Goal: Task Accomplishment & Management: Complete application form

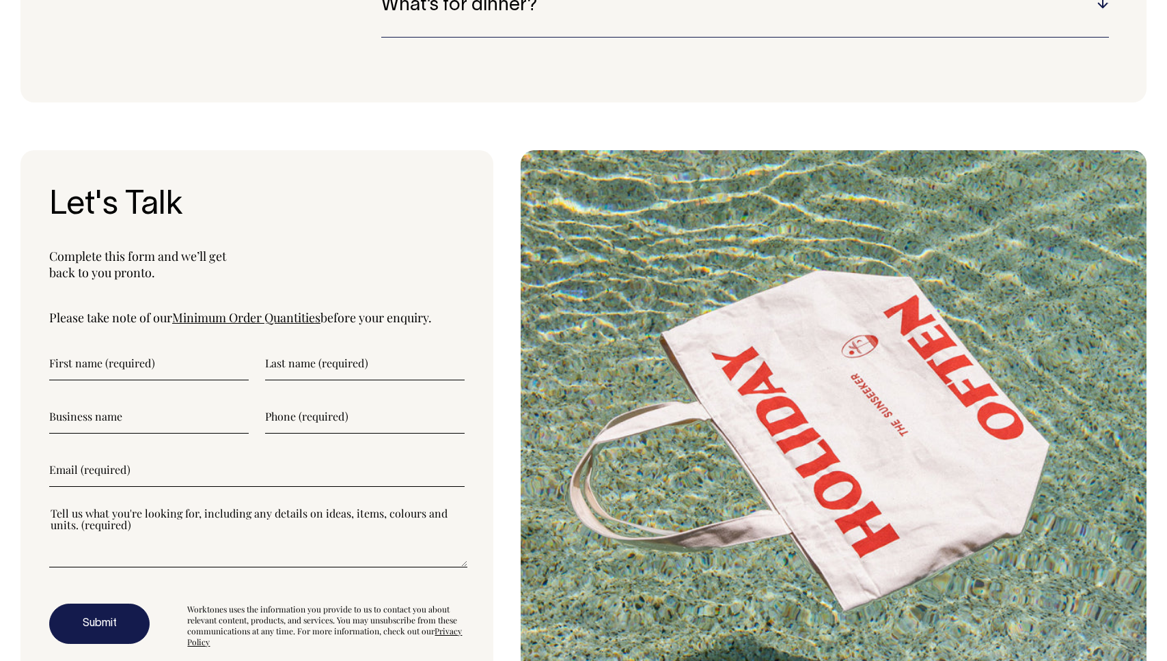
scroll to position [3505, 0]
click at [109, 370] on input"] "text" at bounding box center [149, 363] width 200 height 34
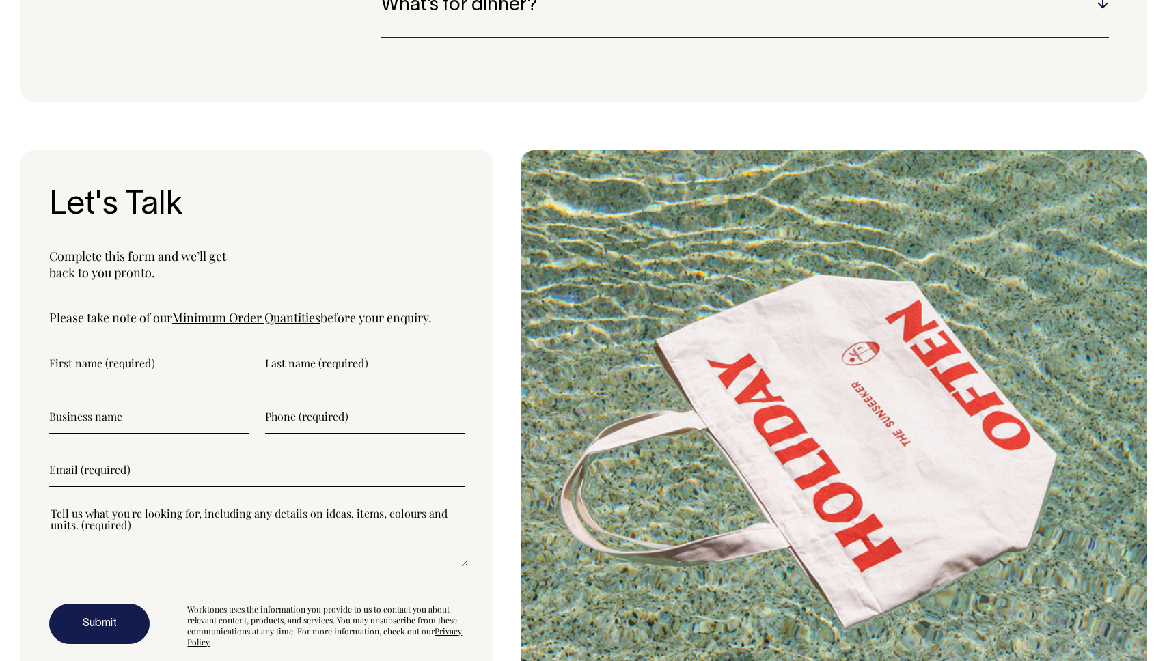
click at [293, 323] on link "Minimum Order Quantities" at bounding box center [246, 318] width 148 height 16
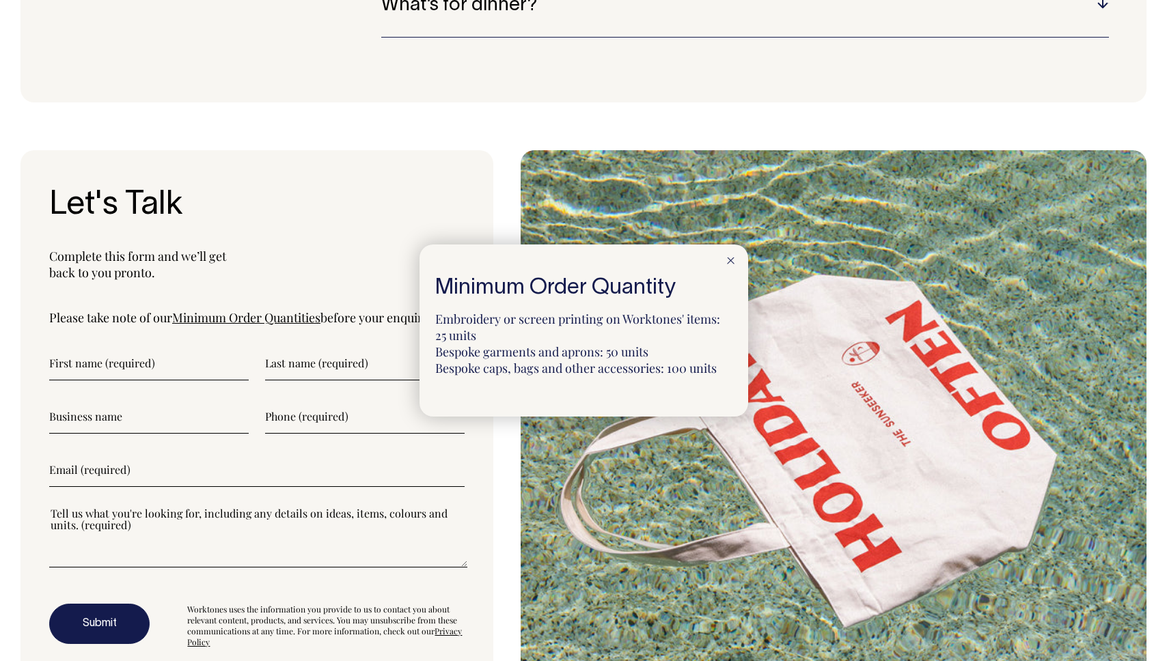
click at [265, 264] on div at bounding box center [583, 330] width 1167 height 661
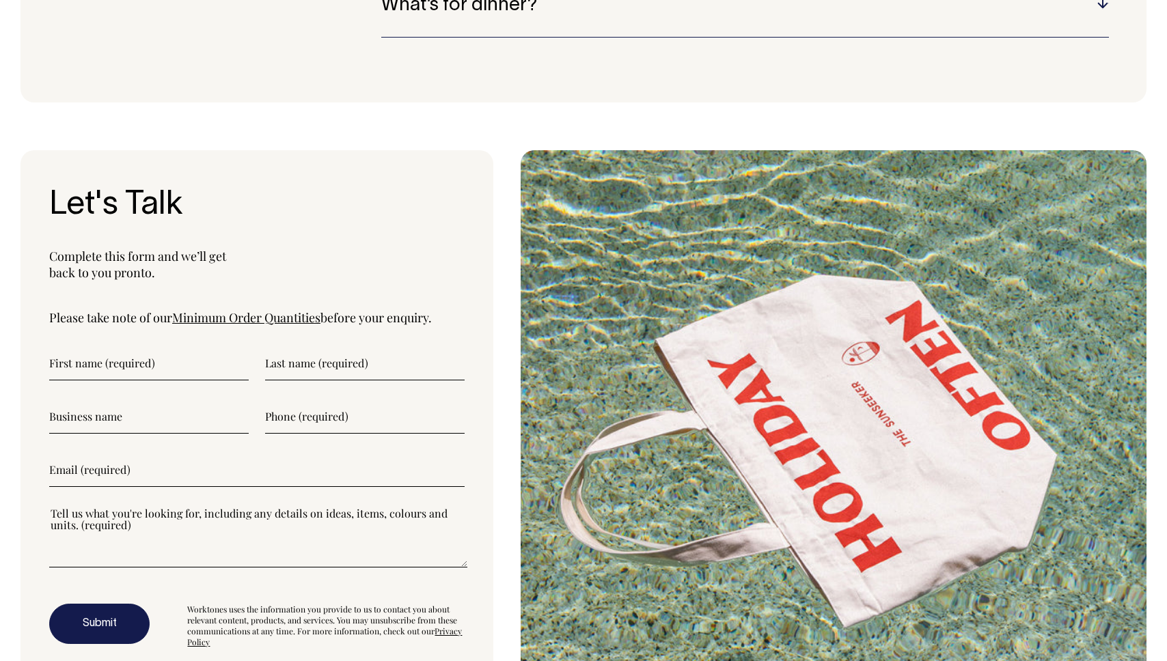
click at [119, 367] on input"] "text" at bounding box center [149, 363] width 200 height 34
type input"] "Cam"
type input"] "Neate"
type input"] "0273394320"
type input"] "[EMAIL_ADDRESS][DOMAIN_NAME]"
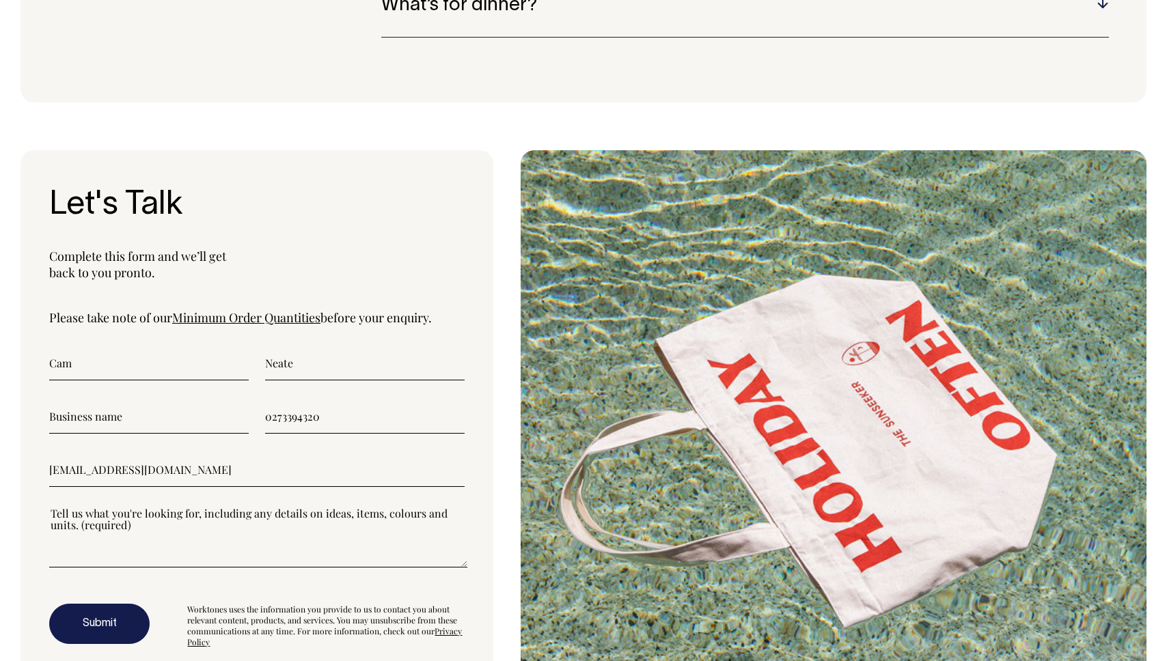
click at [117, 420] on input"] "text" at bounding box center [149, 417] width 200 height 34
type input"] "Neate Studios Ltd"
click at [27, 401] on div "Let's Talk Complete this form and we’ll get back to you pronto. Please take not…" at bounding box center [256, 427] width 473 height 554
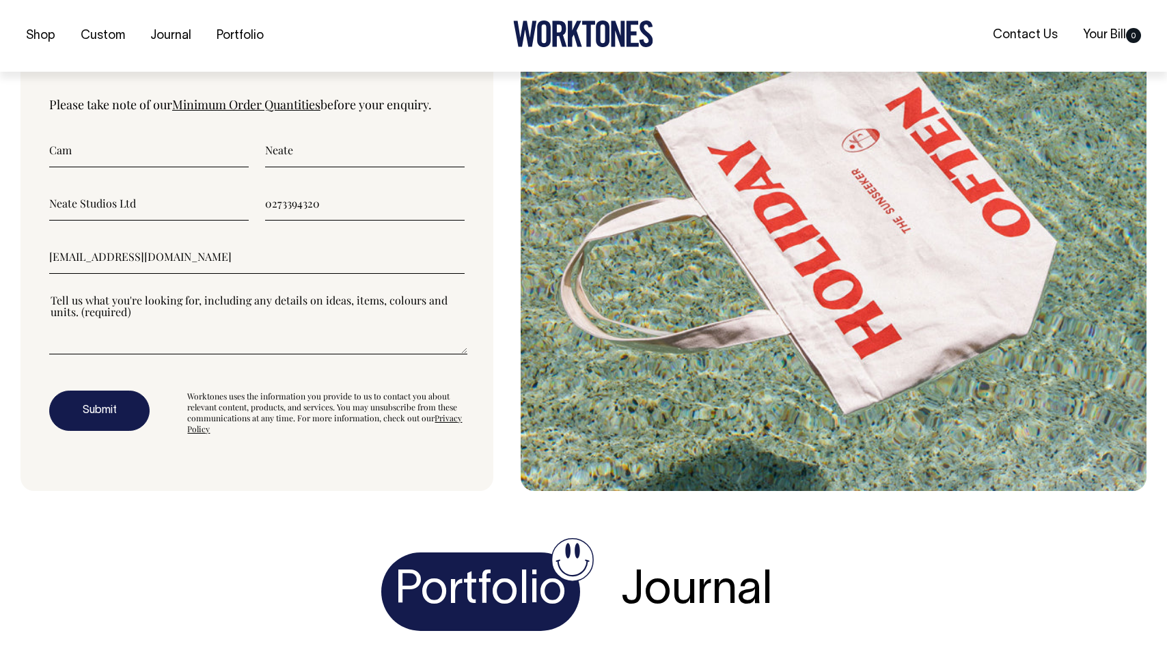
scroll to position [3719, 0]
click at [121, 310] on textarea"] at bounding box center [258, 322] width 418 height 61
click at [275, 310] on textarea"] "Hi there, I am interested in getting a run of caps with embroidery and keen to …" at bounding box center [258, 322] width 418 height 61
click at [185, 327] on textarea"] "Hi there, I am interested in getting a run of caps with embroidery and keen to …" at bounding box center [258, 322] width 418 height 61
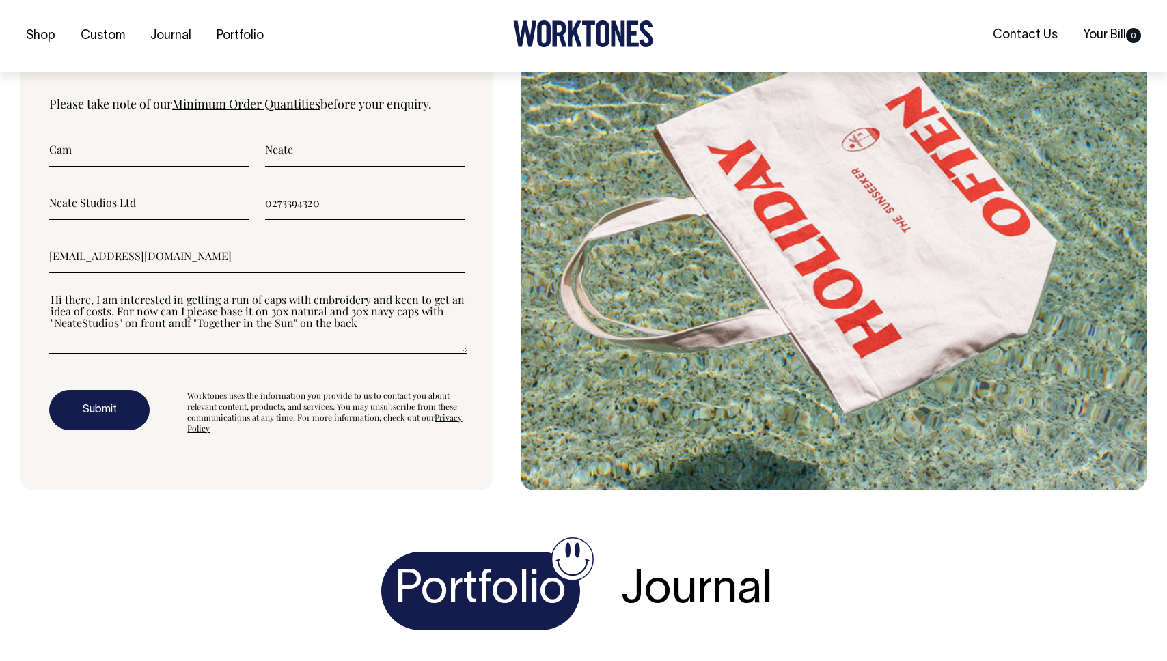
click at [191, 324] on textarea"] "Hi there, I am interested in getting a run of caps with embroidery and keen to …" at bounding box center [258, 322] width 418 height 61
click at [118, 325] on textarea"] "Hi there, I am interested in getting a run of caps with embroidery and keen to …" at bounding box center [258, 322] width 418 height 61
click at [363, 325] on textarea"] "Hi there, I am interested in getting a run of caps with embroidery and keen to …" at bounding box center [258, 322] width 418 height 61
click at [58, 335] on textarea"] "Hi there, I am interested in getting a run of caps with embroidery and keen to …" at bounding box center [258, 322] width 418 height 61
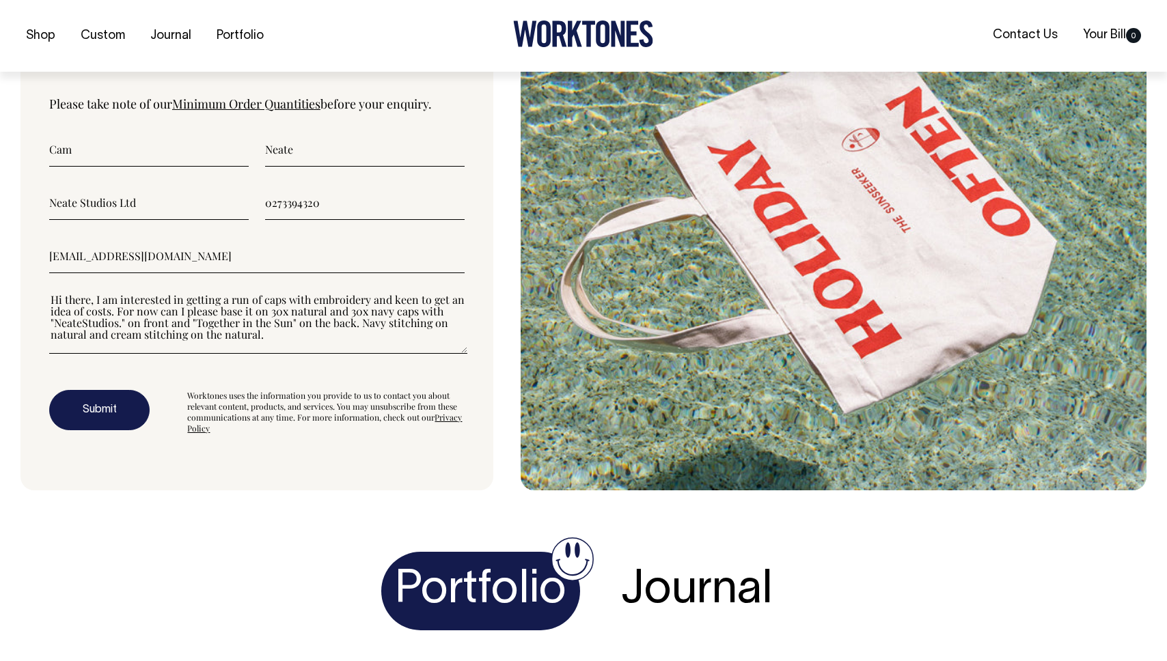
click at [125, 337] on textarea"] "Hi there, I am interested in getting a run of caps with embroidery and keen to …" at bounding box center [258, 322] width 418 height 61
click at [338, 336] on textarea"] "Hi there, I am interested in getting a run of caps with embroidery and keen to …" at bounding box center [258, 322] width 418 height 61
click at [131, 336] on textarea"] "Hi there, I am interested in getting a run of caps with embroidery and keen to …" at bounding box center [258, 322] width 418 height 61
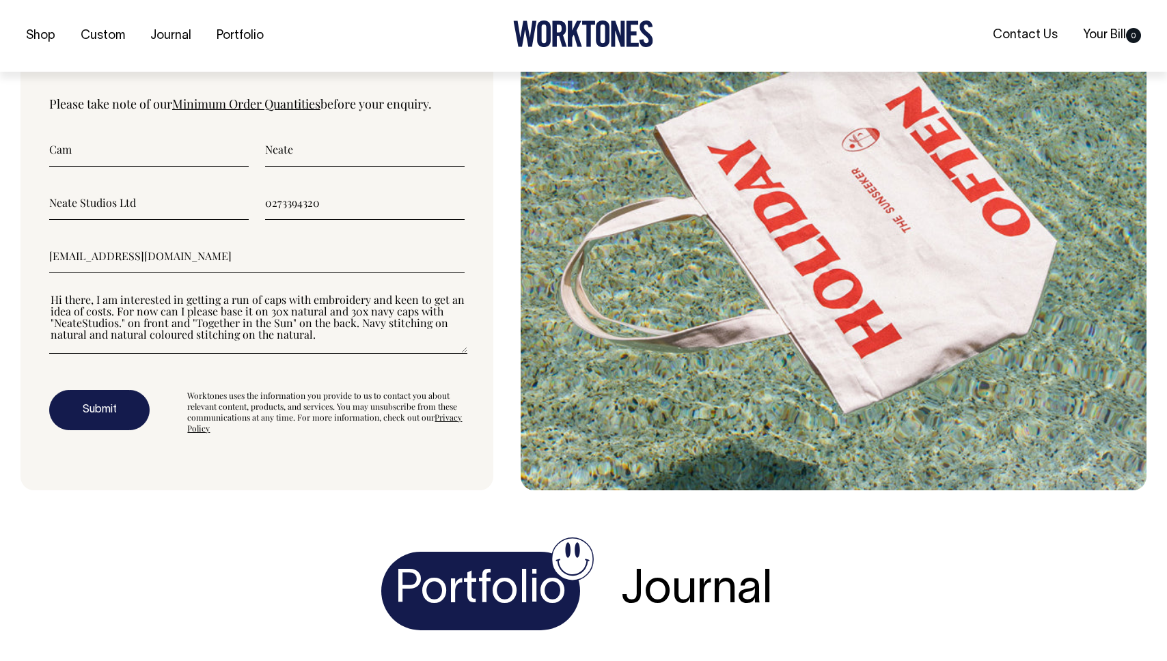
click at [284, 336] on textarea"] "Hi there, I am interested in getting a run of caps with embroidery and keen to …" at bounding box center [258, 322] width 418 height 61
click at [91, 333] on textarea"] "Hi there, I am interested in getting a run of caps with embroidery and keen to …" at bounding box center [258, 322] width 418 height 61
click at [381, 333] on textarea"] "Hi there, I am interested in getting a run of caps with embroidery and keen to …" at bounding box center [258, 322] width 418 height 61
drag, startPoint x: 197, startPoint y: 308, endPoint x: -33, endPoint y: 292, distance: 230.1
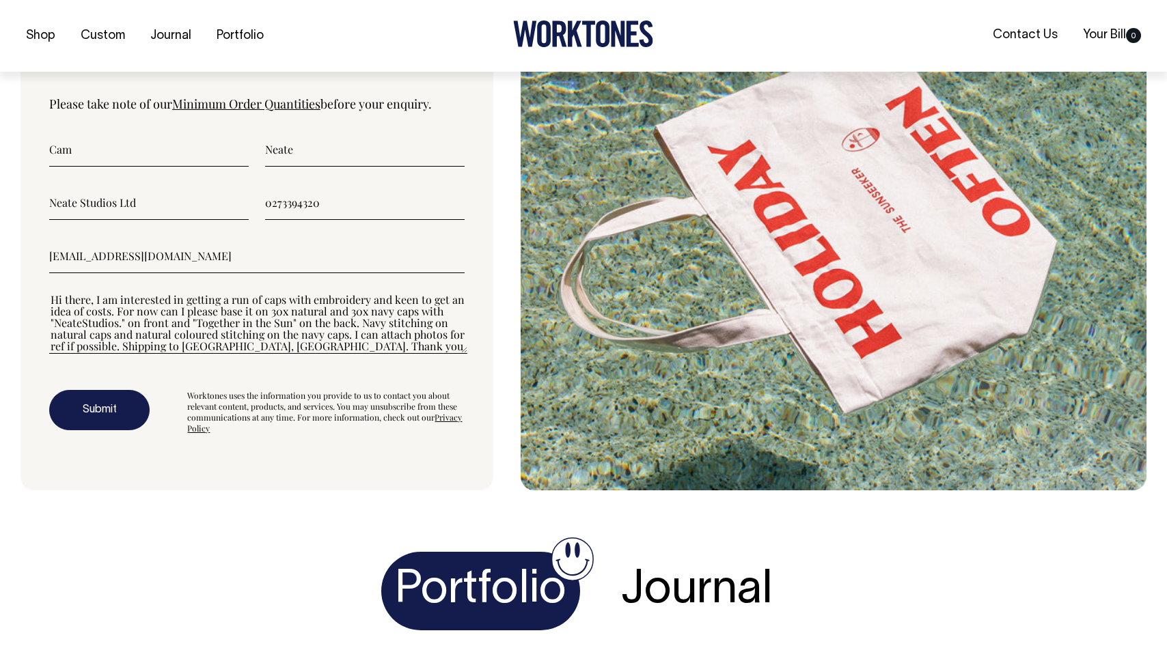
click at [190, 313] on textarea"] "Hi there, I am interested in getting a run of caps with embroidery and keen to …" at bounding box center [258, 322] width 418 height 61
click at [372, 301] on textarea"] "Hi there, I am interested in getting a run of caps with embroidery and keen to …" at bounding box center [258, 322] width 418 height 61
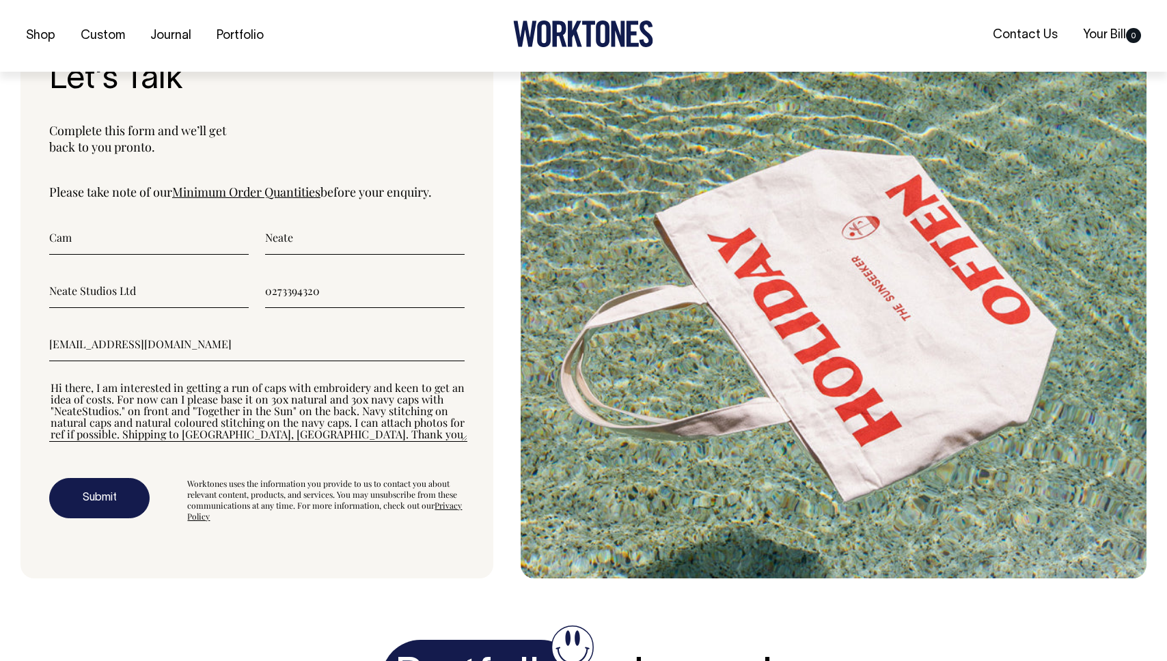
scroll to position [3632, 0]
type textarea"] "Hi there, I am interested in getting a run of caps with embroidery and keen to …"
click at [105, 500] on button "Submit" at bounding box center [99, 498] width 100 height 41
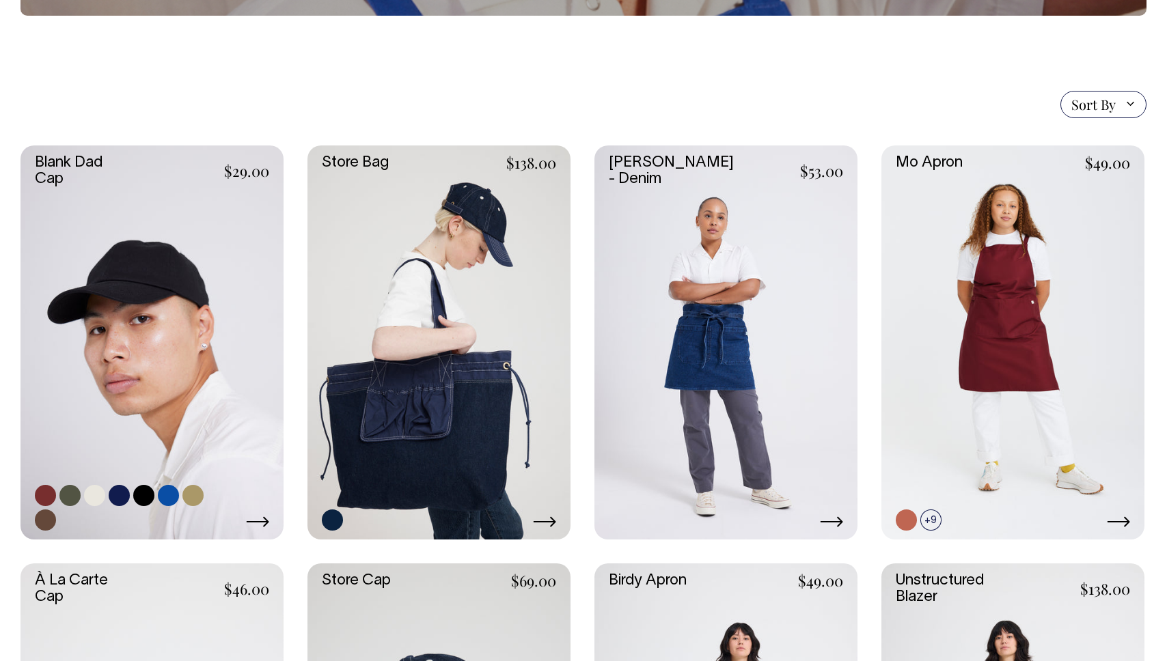
scroll to position [275, 0]
click at [167, 309] on link at bounding box center [151, 342] width 263 height 395
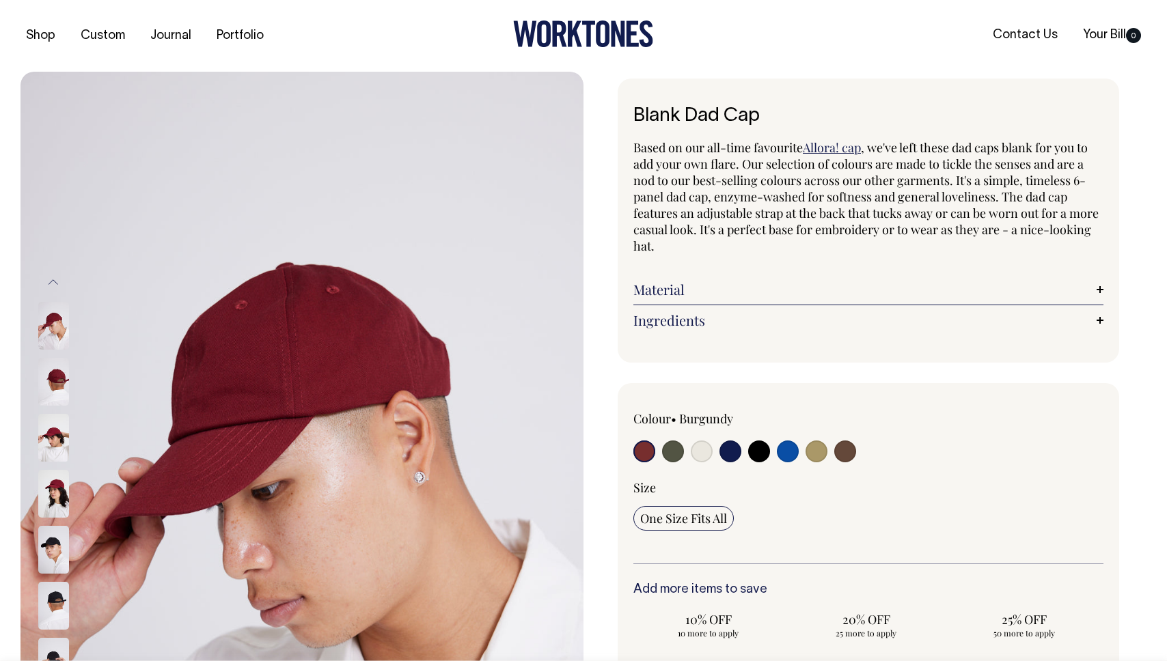
click at [706, 454] on input "radio" at bounding box center [702, 452] width 22 height 22
radio input "true"
select select "Natural"
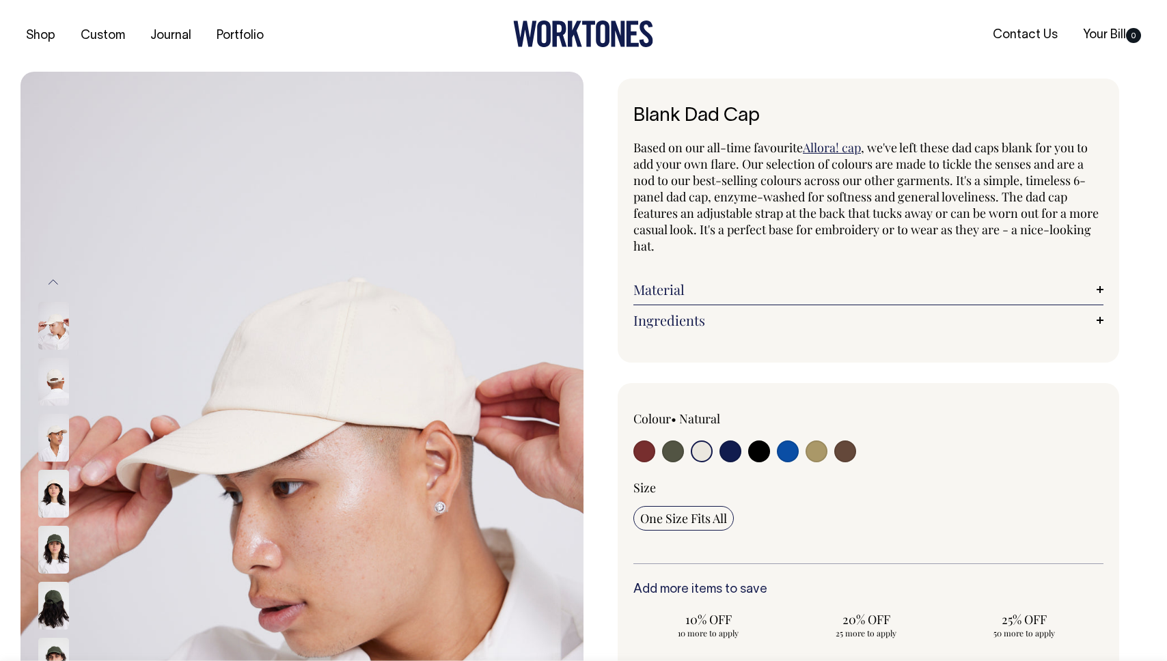
drag, startPoint x: 730, startPoint y: 453, endPoint x: 737, endPoint y: 462, distance: 10.8
click at [731, 453] on input "radio" at bounding box center [731, 452] width 22 height 22
radio input "true"
select select "Dark Navy"
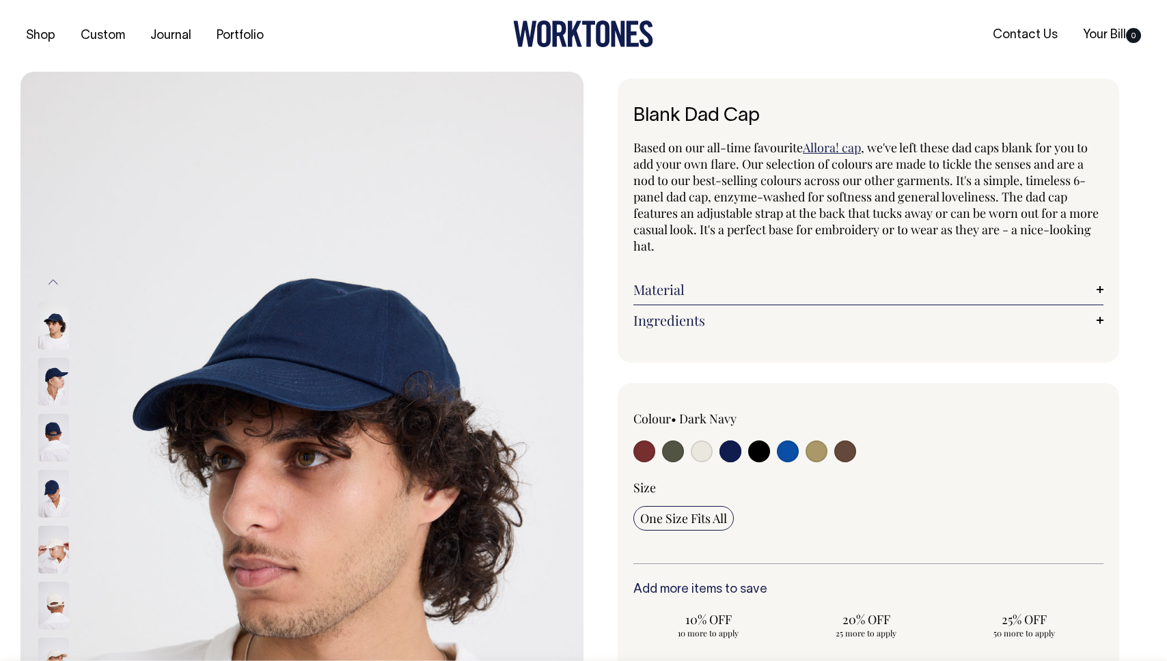
click at [704, 454] on input "radio" at bounding box center [702, 452] width 22 height 22
radio input "true"
select select "Natural"
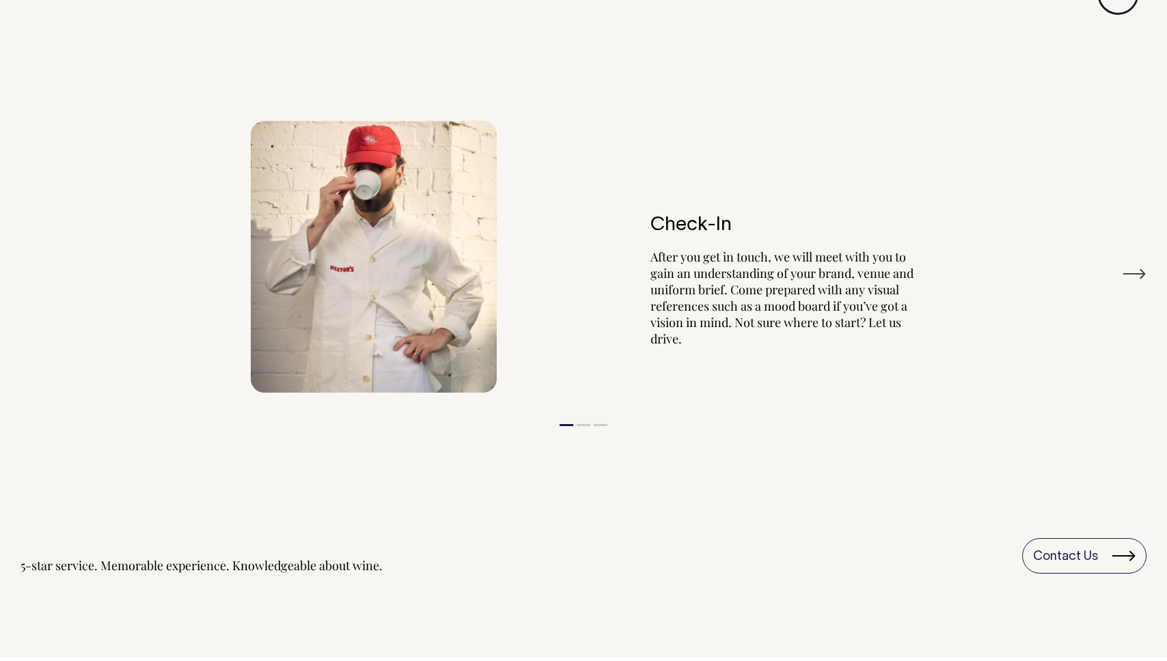
scroll to position [1559, 0]
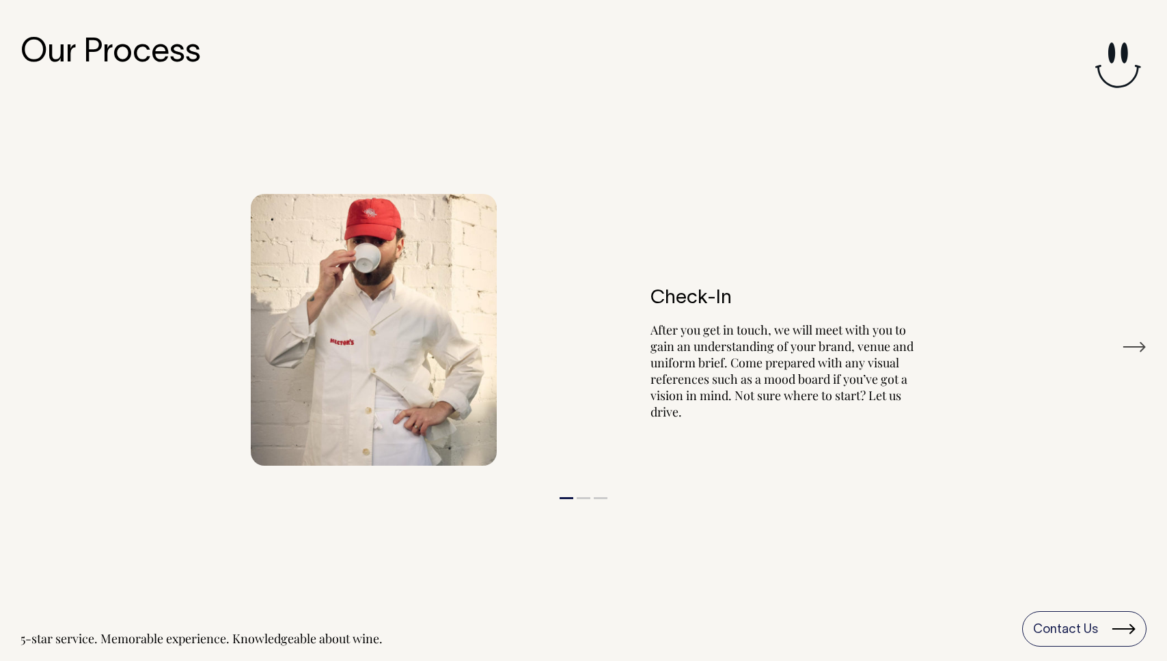
click at [1127, 344] on button "Next" at bounding box center [1134, 347] width 25 height 20
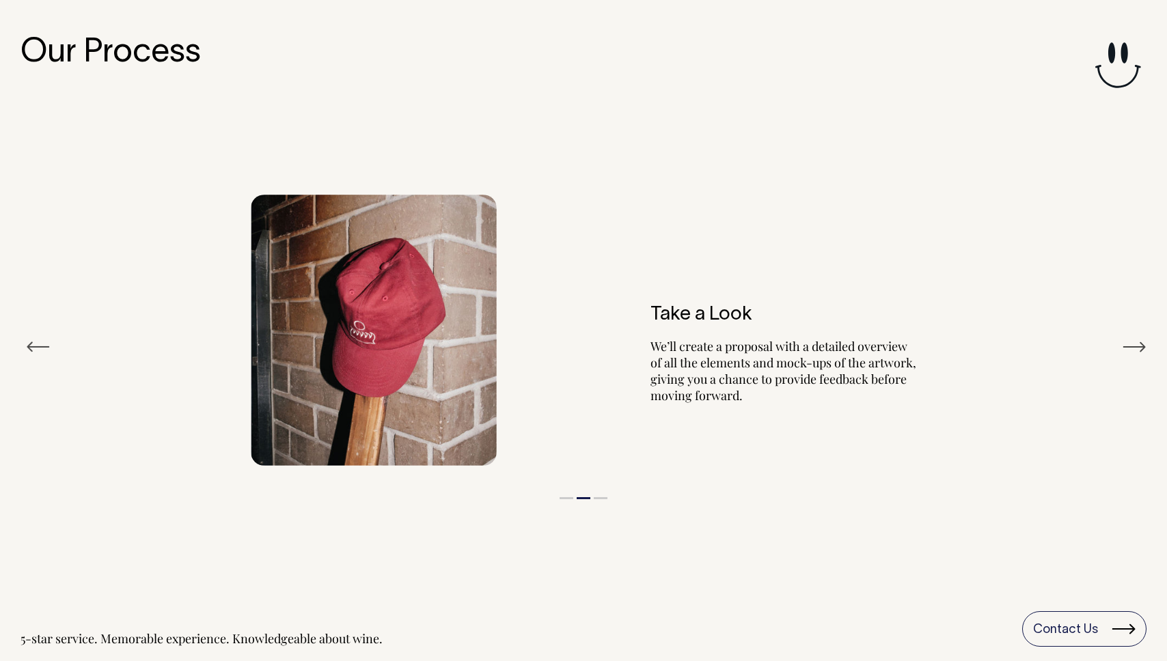
click at [32, 343] on button "Previous" at bounding box center [38, 347] width 25 height 20
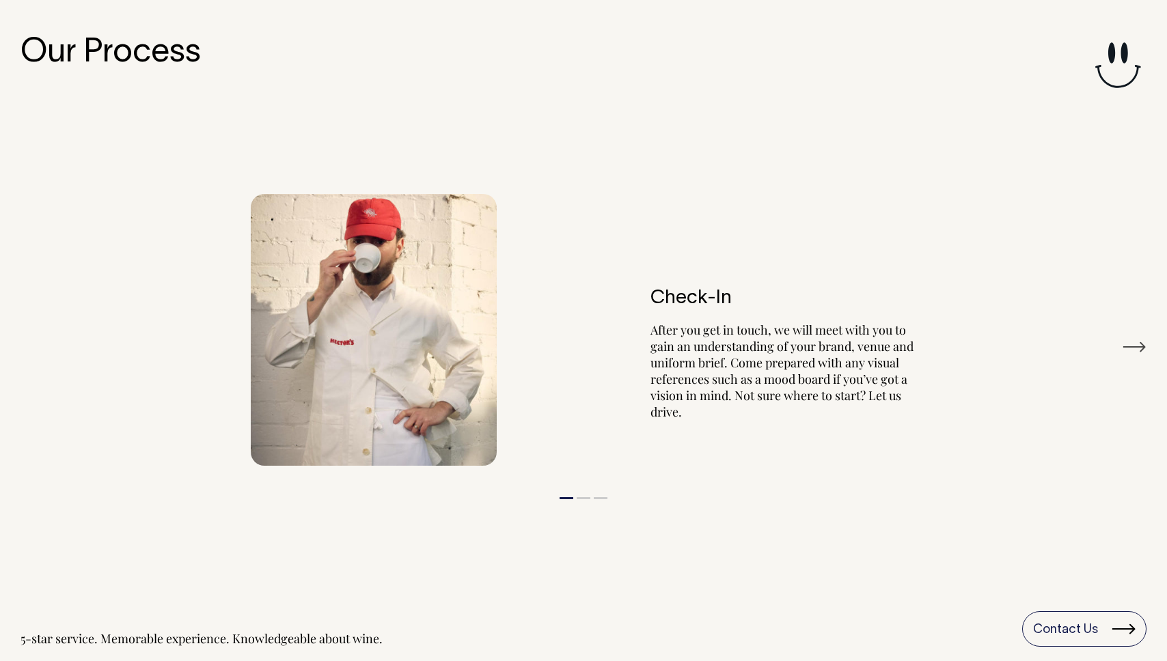
click at [1130, 346] on button "Next" at bounding box center [1134, 347] width 25 height 20
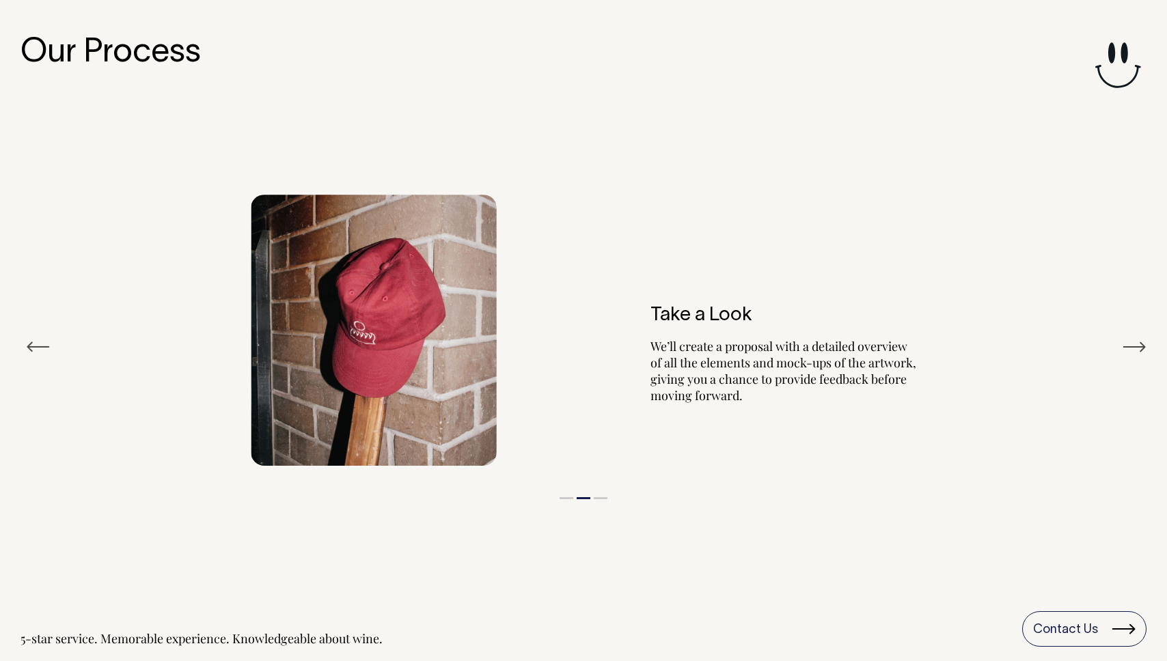
click at [1130, 346] on button "Next" at bounding box center [1134, 347] width 25 height 20
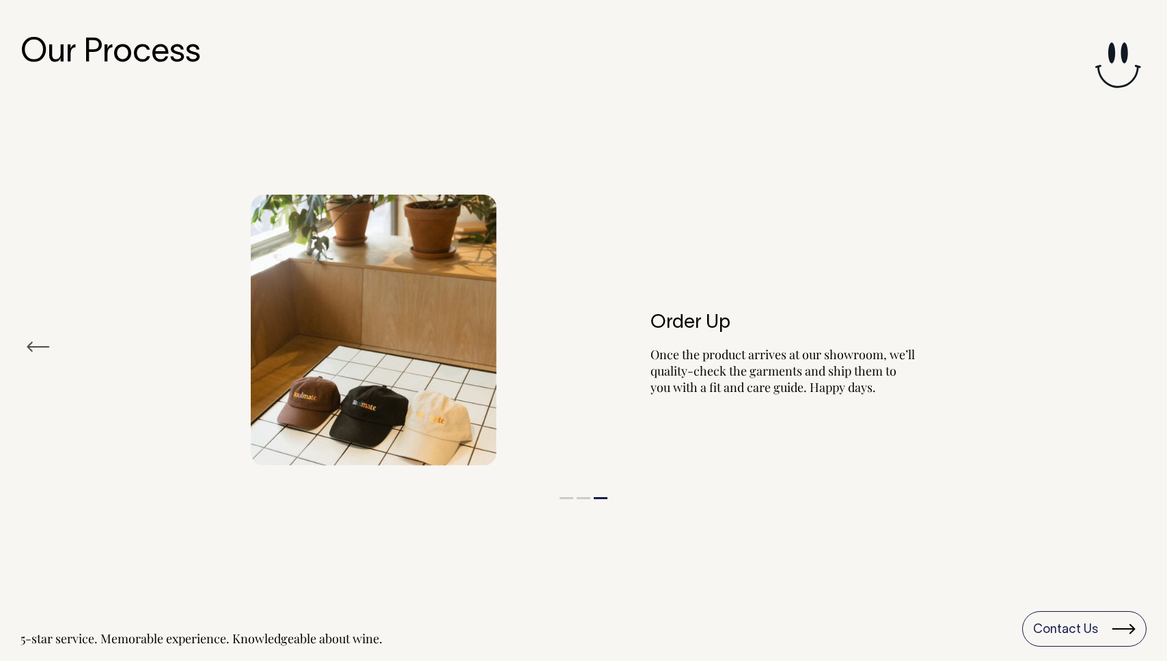
click at [1130, 346] on div "Order Up Once the product arrives at our showroom, we’ll quality-check the garm…" at bounding box center [583, 330] width 1126 height 313
click at [70, 46] on h3 "Our Process" at bounding box center [583, 54] width 1126 height 36
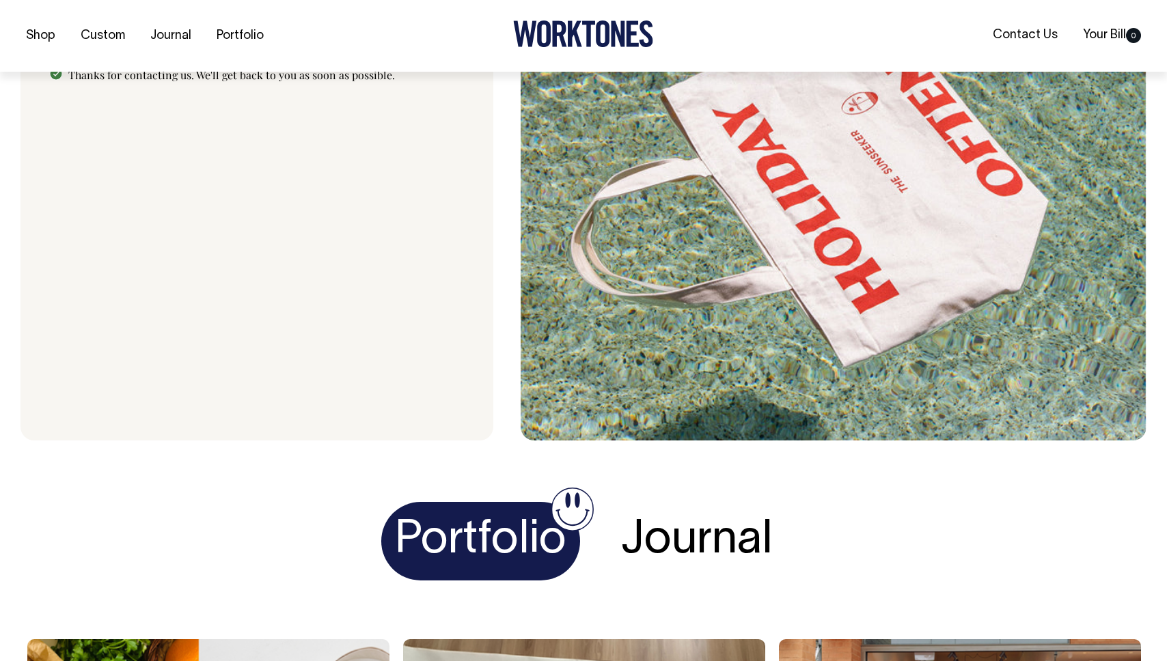
scroll to position [3755, 0]
